Goal: Go to known website: Access a specific website the user already knows

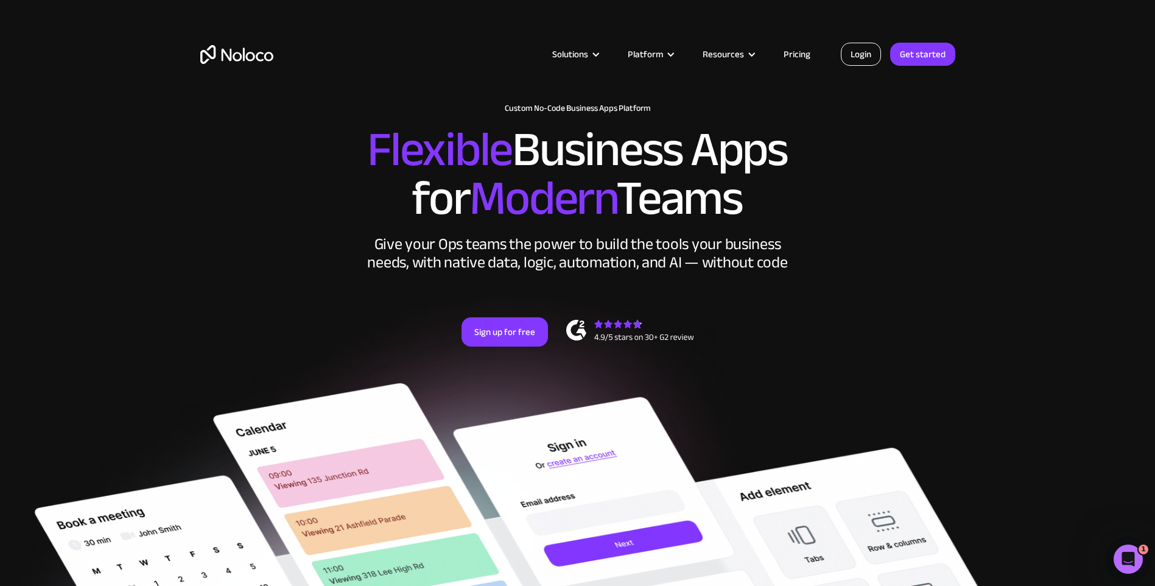
click at [861, 54] on link "Login" at bounding box center [861, 54] width 40 height 23
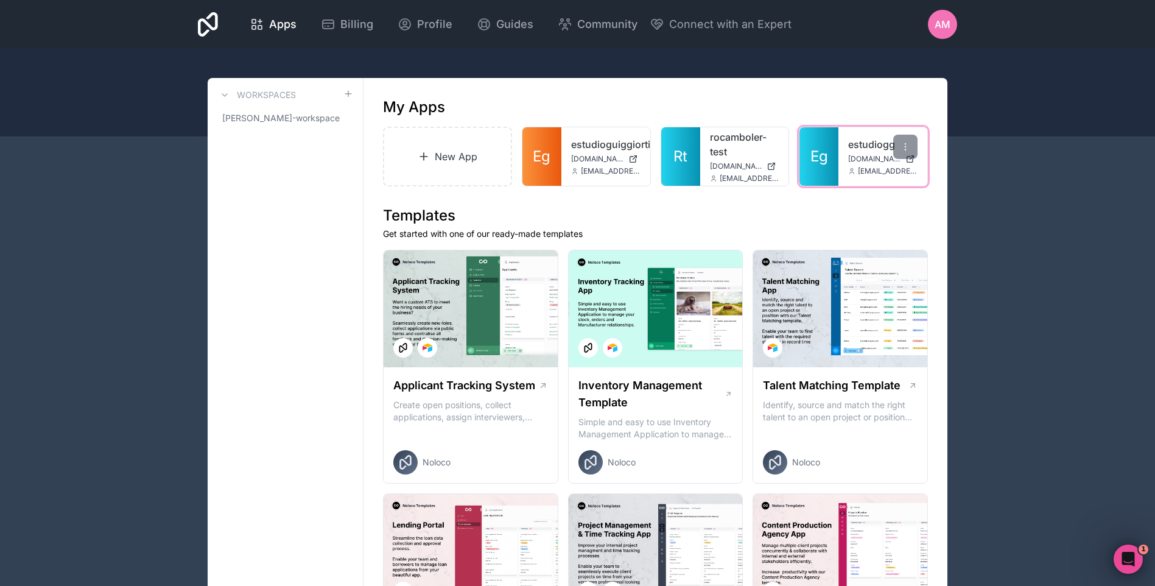
click at [871, 147] on link "estudiogg" at bounding box center [882, 144] width 69 height 15
click at [861, 139] on link "estudiogg" at bounding box center [882, 144] width 69 height 15
